Goal: Transaction & Acquisition: Purchase product/service

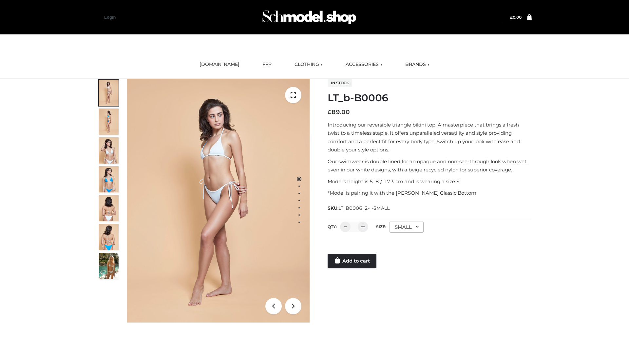
click at [352, 261] on link "Add to cart" at bounding box center [352, 261] width 49 height 14
